Goal: Task Accomplishment & Management: Manage account settings

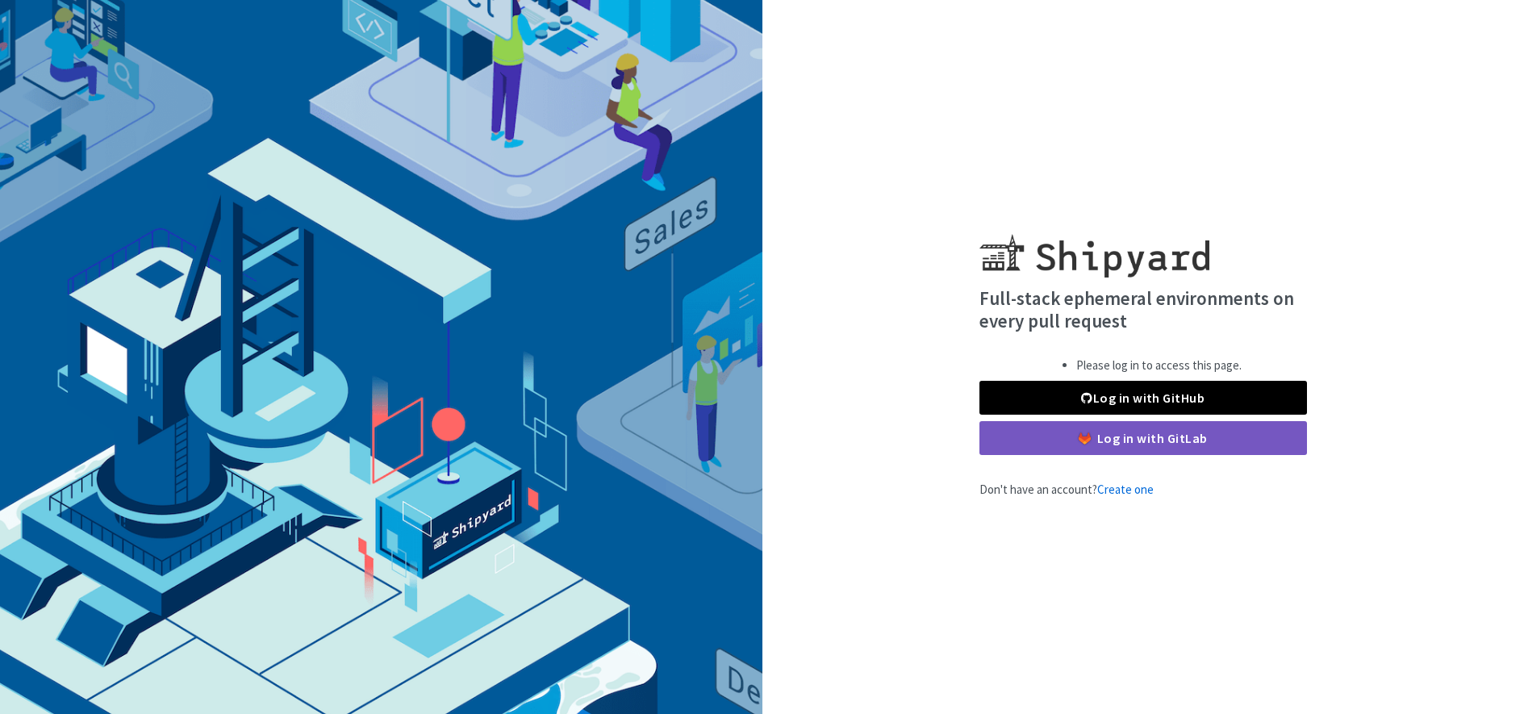
click at [1099, 398] on link "Log in with GitHub" at bounding box center [1143, 398] width 328 height 34
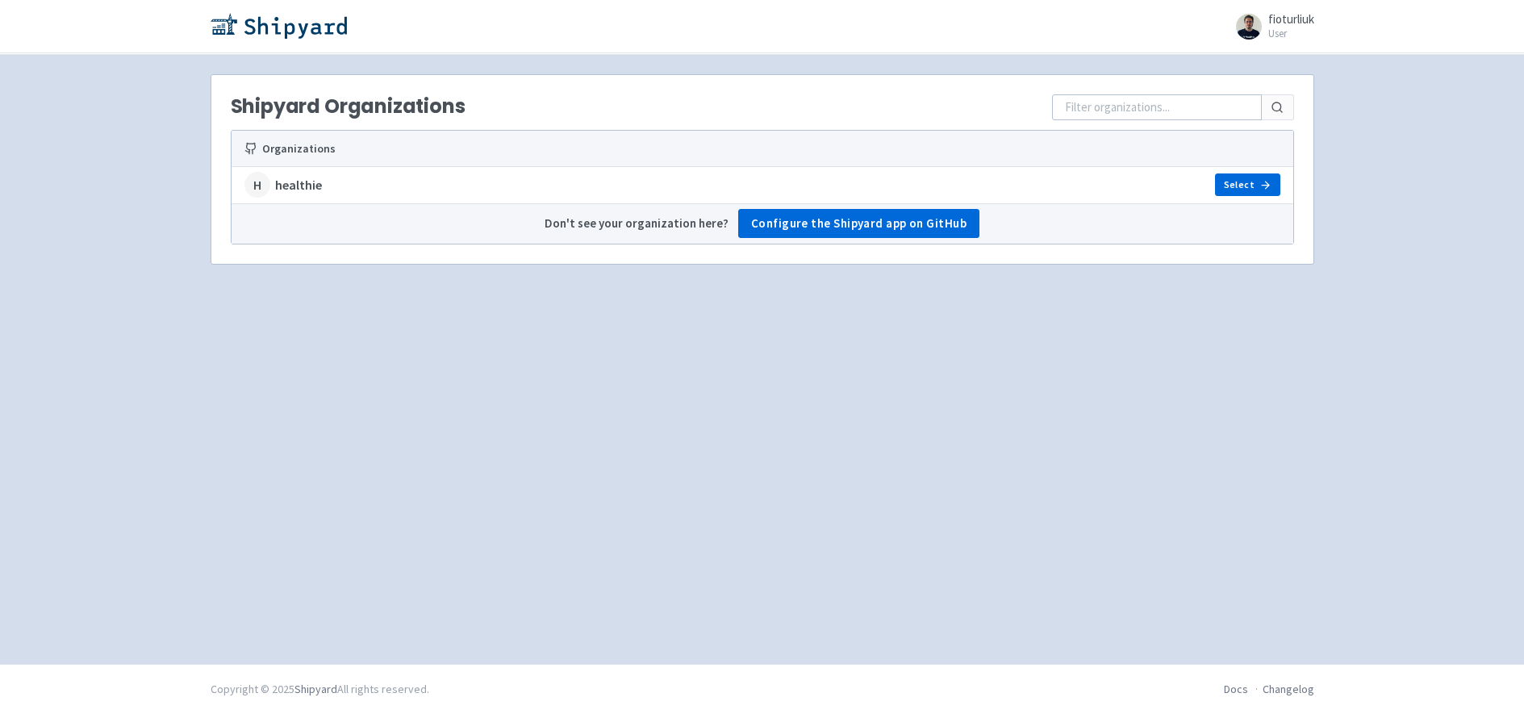
click at [1249, 187] on link "Select" at bounding box center [1247, 184] width 65 height 23
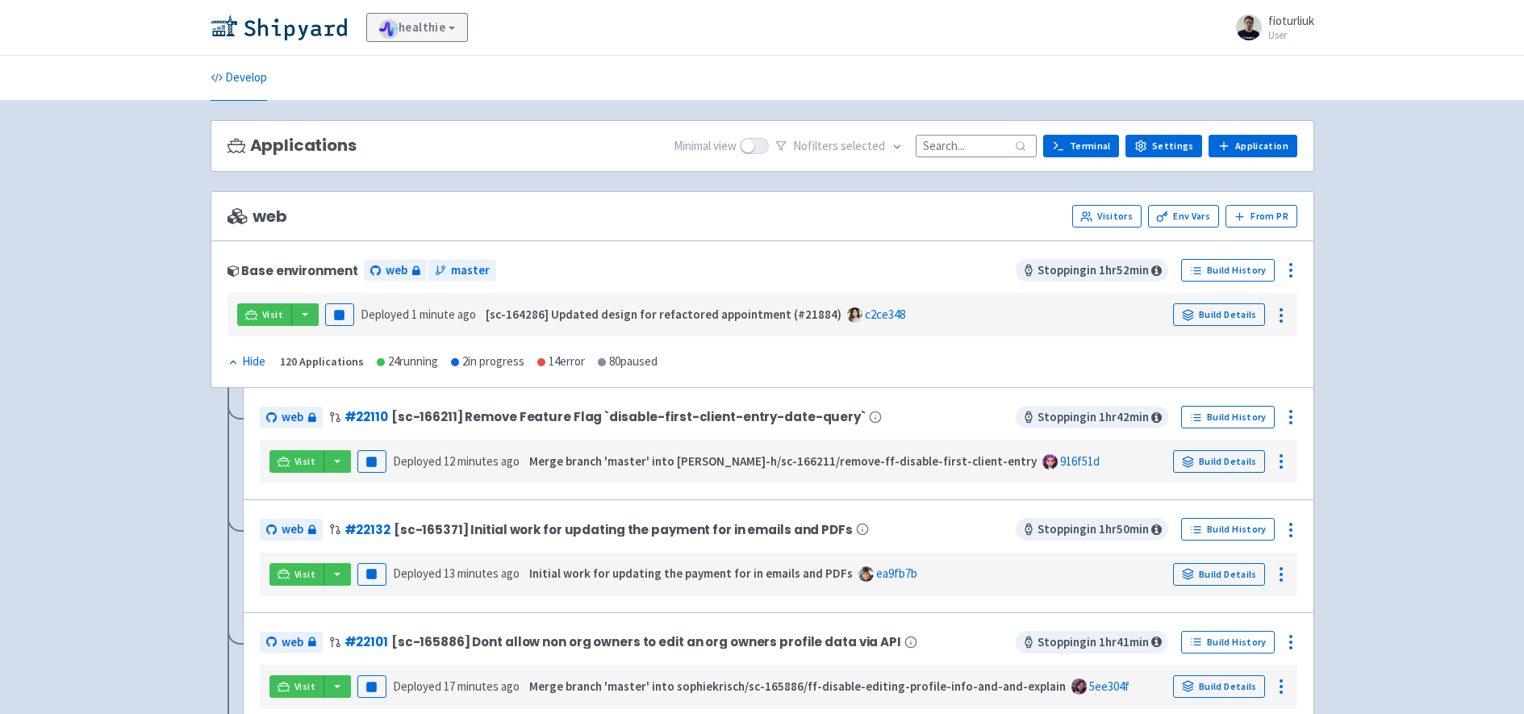
click at [441, 28] on link "healthie" at bounding box center [417, 27] width 102 height 29
click at [640, 61] on ul "Develop" at bounding box center [762, 78] width 1123 height 44
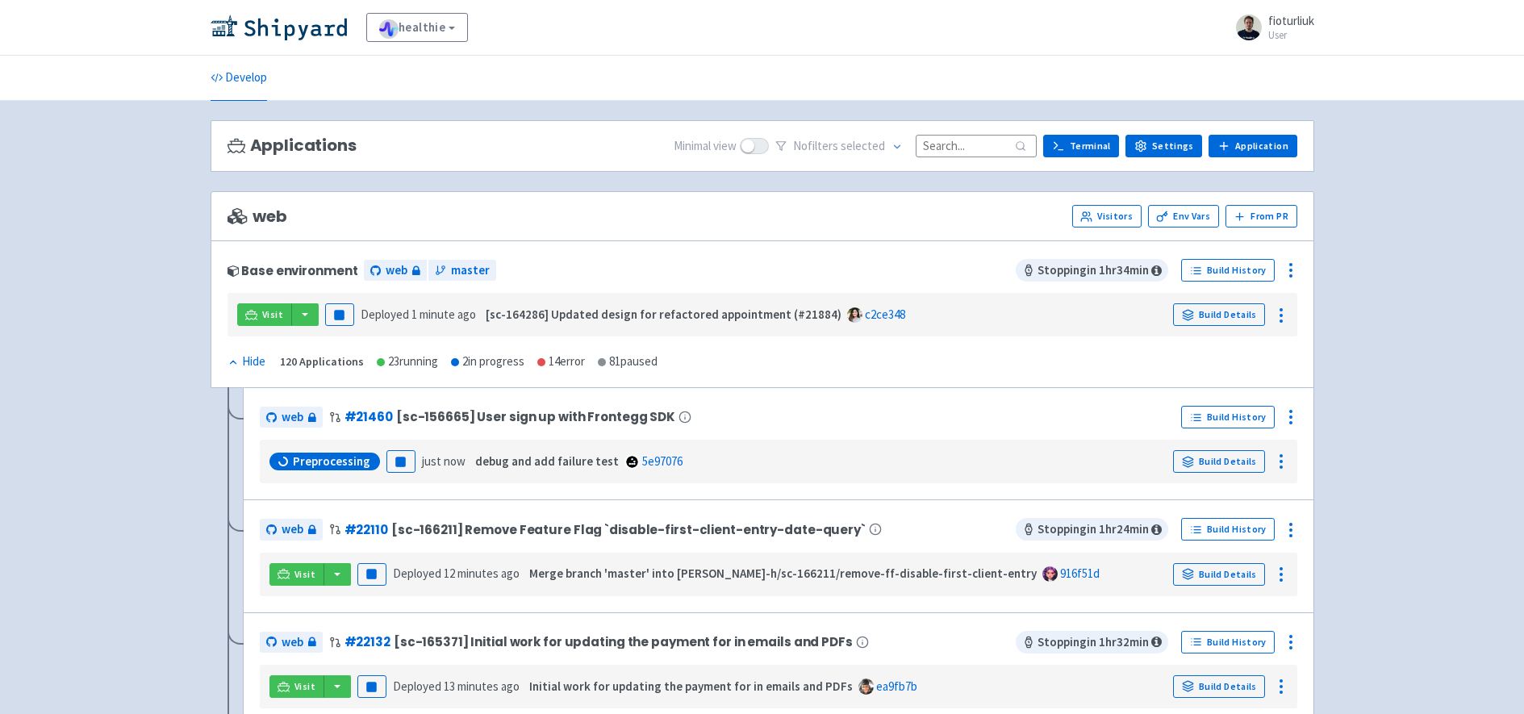
click at [1283, 26] on span "fioturliuk" at bounding box center [1291, 20] width 46 height 15
click at [1271, 73] on link "Profile" at bounding box center [1267, 69] width 93 height 25
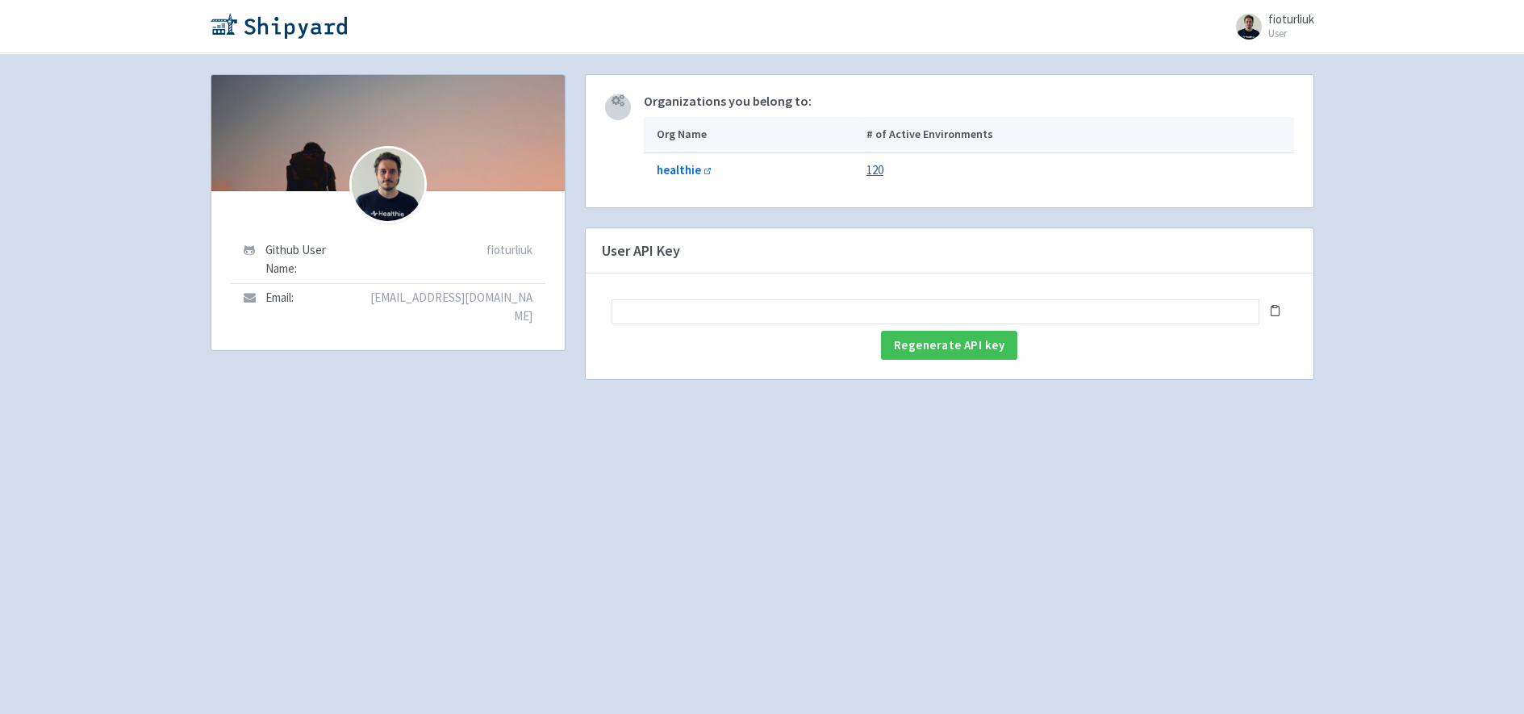
click at [883, 173] on link "120" at bounding box center [874, 169] width 17 height 15
